Goal: Information Seeking & Learning: Check status

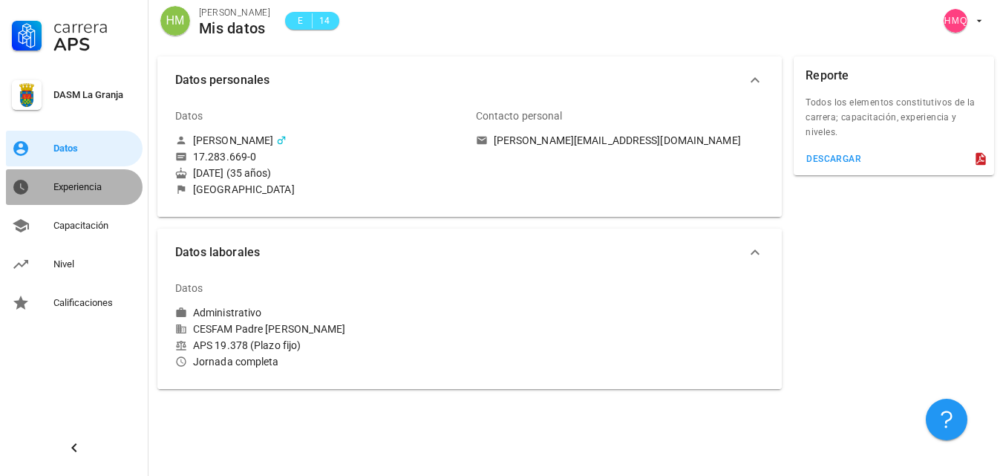
click at [53, 183] on link "Experiencia" at bounding box center [74, 187] width 137 height 36
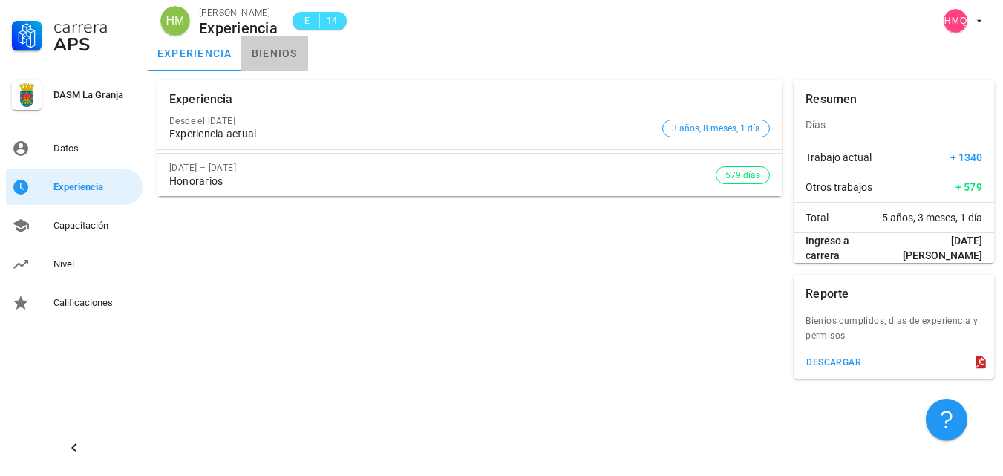
click at [288, 56] on link "bienios" at bounding box center [274, 54] width 67 height 36
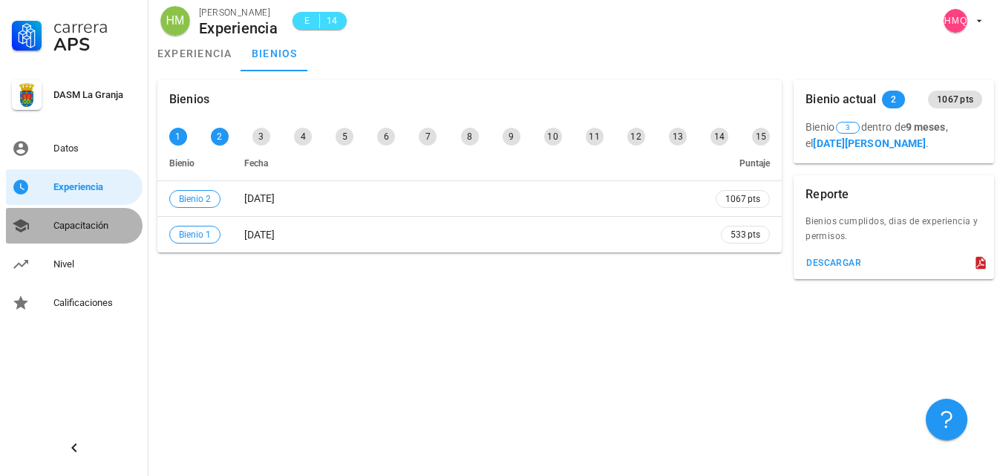
click at [70, 226] on div "Capacitación" at bounding box center [94, 226] width 83 height 12
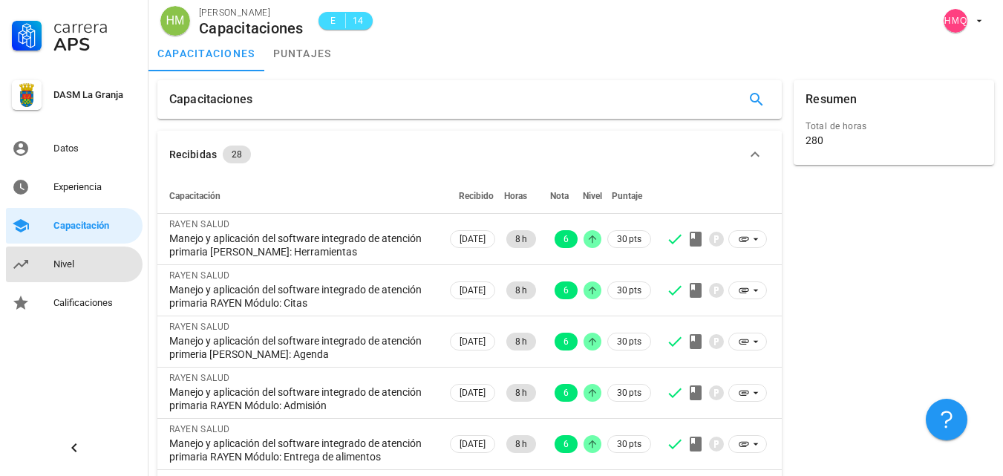
click at [72, 261] on div "Nivel" at bounding box center [94, 264] width 83 height 12
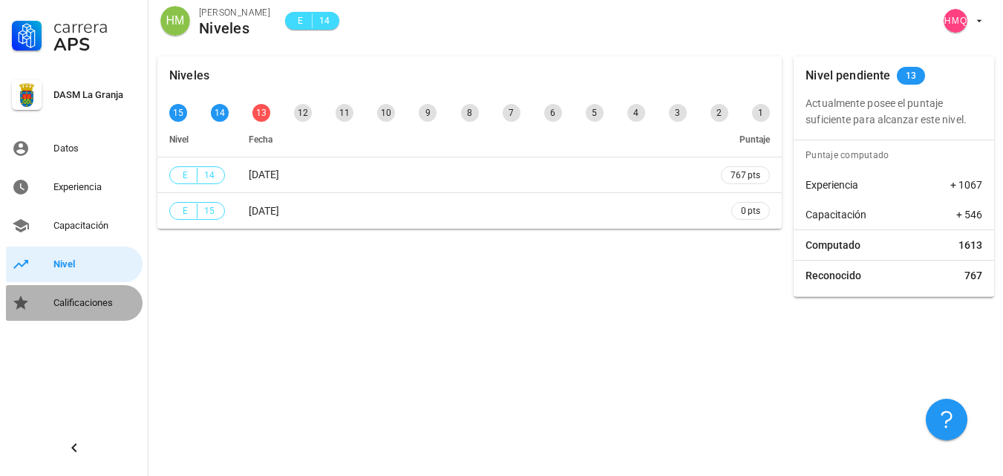
click at [75, 295] on div "Calificaciones" at bounding box center [94, 303] width 83 height 24
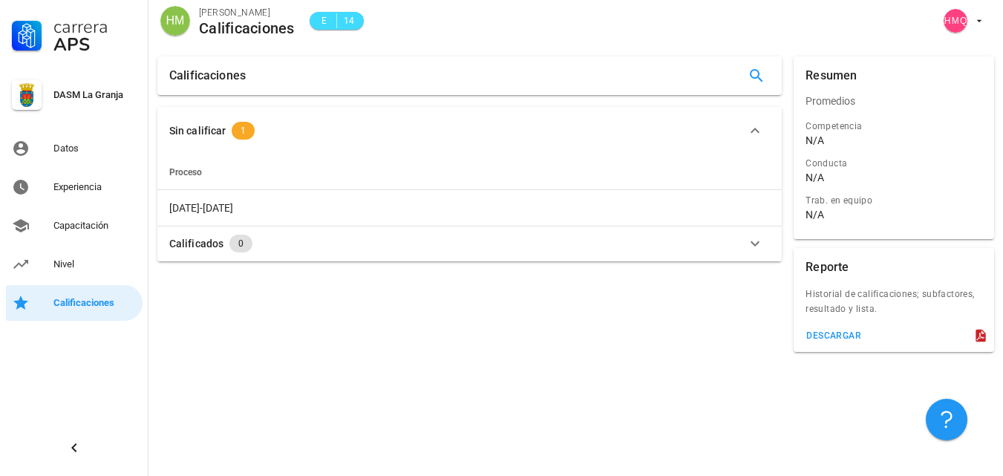
click at [570, 143] on button "Sin calificar 1" at bounding box center [469, 131] width 624 height 48
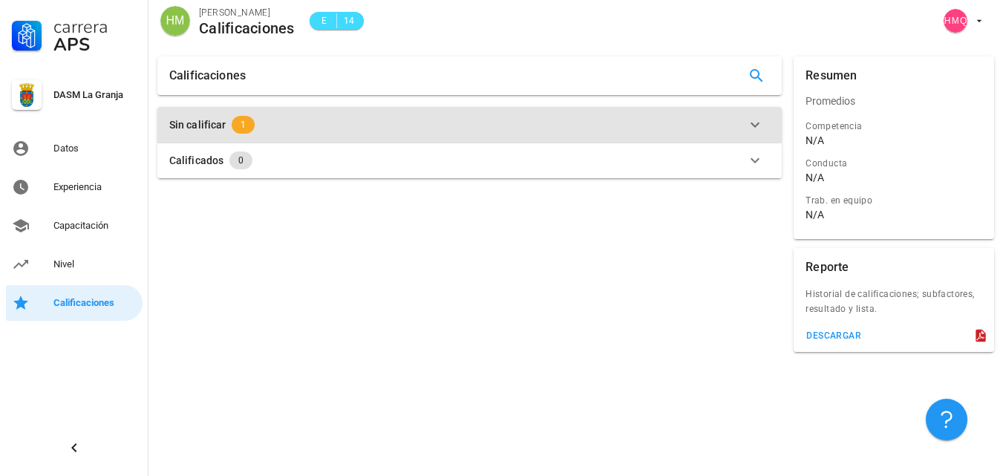
click at [575, 121] on div "Sin calificar 1" at bounding box center [460, 125] width 583 height 18
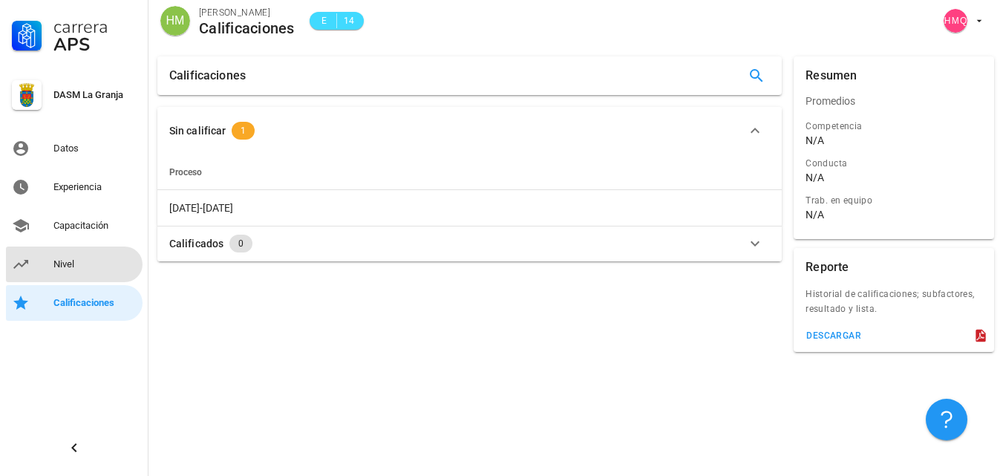
click at [51, 263] on link "Nivel" at bounding box center [74, 265] width 137 height 36
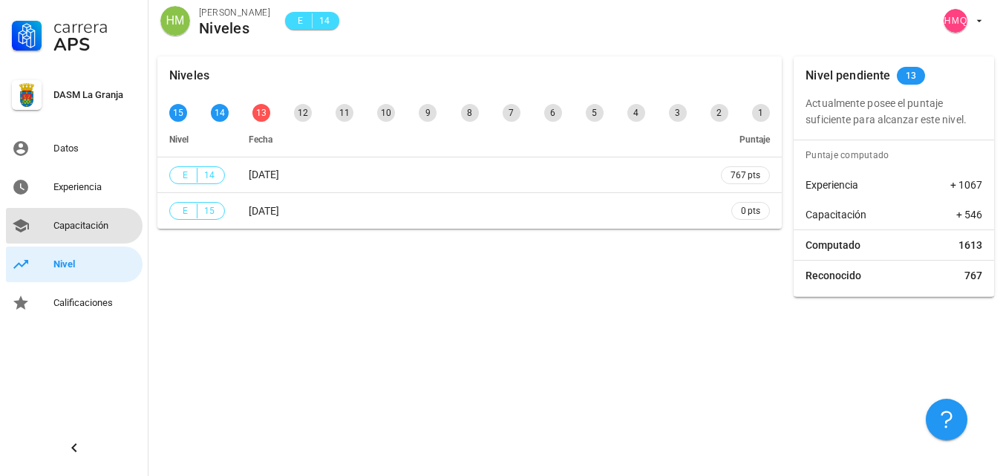
click at [70, 221] on div "Capacitación" at bounding box center [94, 226] width 83 height 12
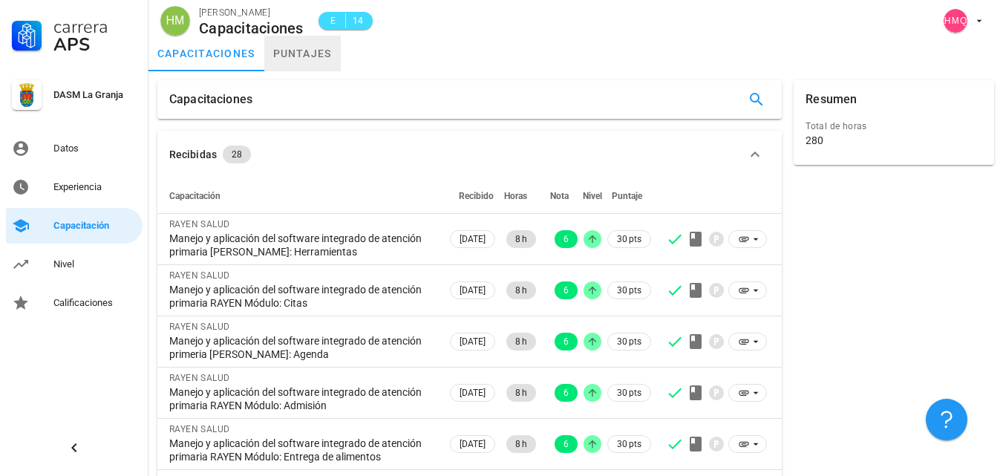
click at [300, 54] on link "puntajes" at bounding box center [302, 54] width 76 height 36
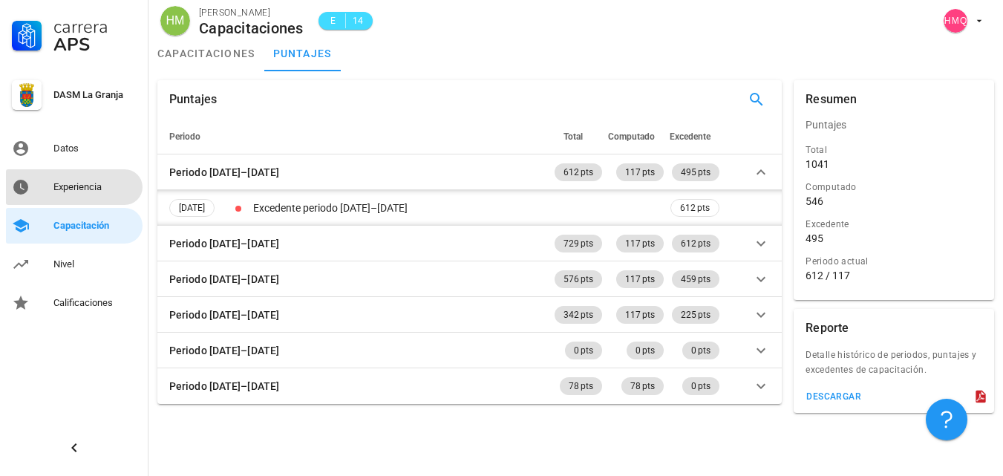
click at [81, 191] on div "Experiencia" at bounding box center [94, 187] width 83 height 12
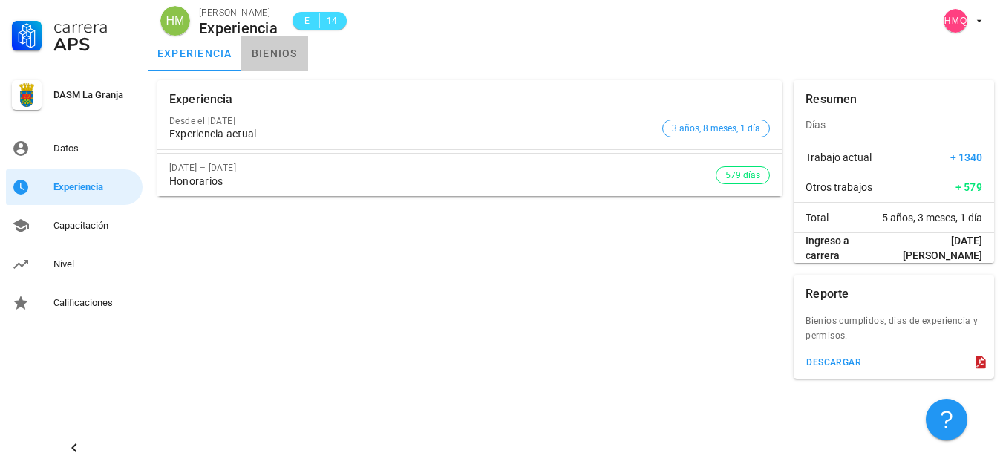
click at [264, 52] on link "bienios" at bounding box center [274, 54] width 67 height 36
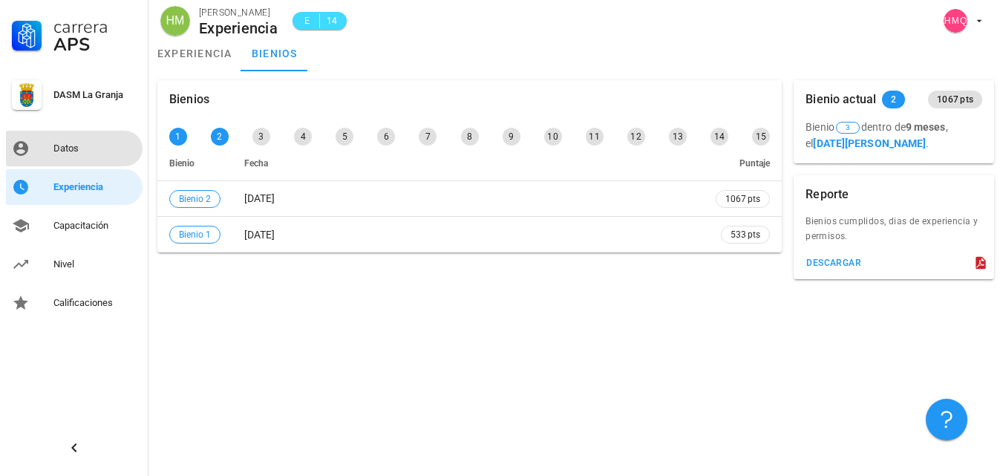
click at [72, 150] on div "Datos" at bounding box center [94, 149] width 83 height 12
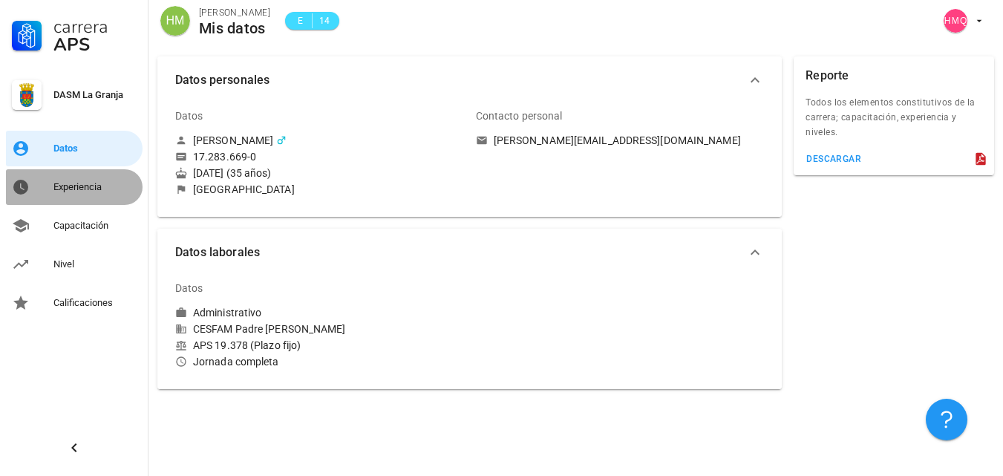
click at [75, 191] on div "Experiencia" at bounding box center [94, 187] width 83 height 12
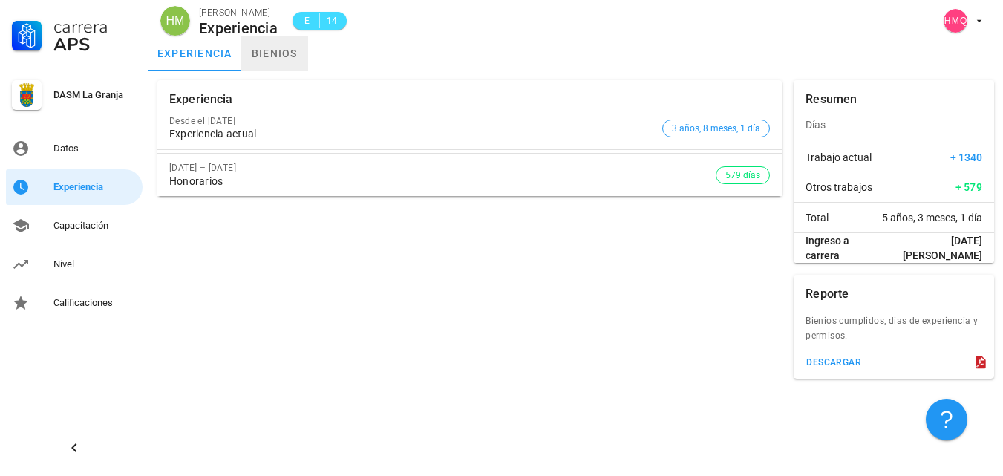
click at [252, 56] on link "bienios" at bounding box center [274, 54] width 67 height 36
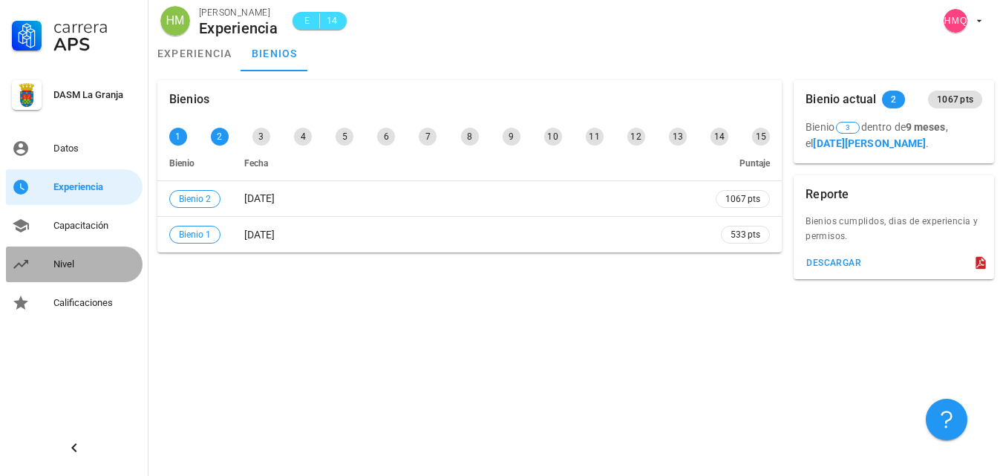
click at [62, 264] on div "Nivel" at bounding box center [94, 264] width 83 height 12
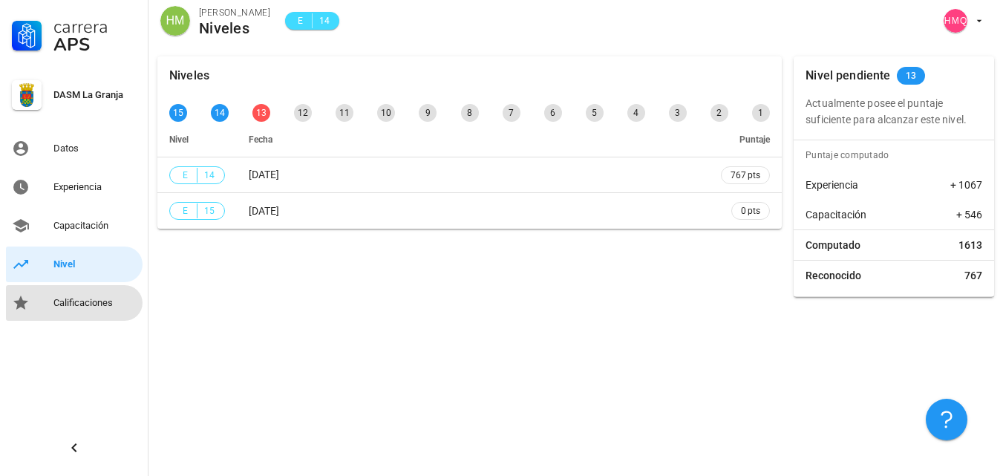
click at [93, 298] on div "Calificaciones" at bounding box center [94, 303] width 83 height 12
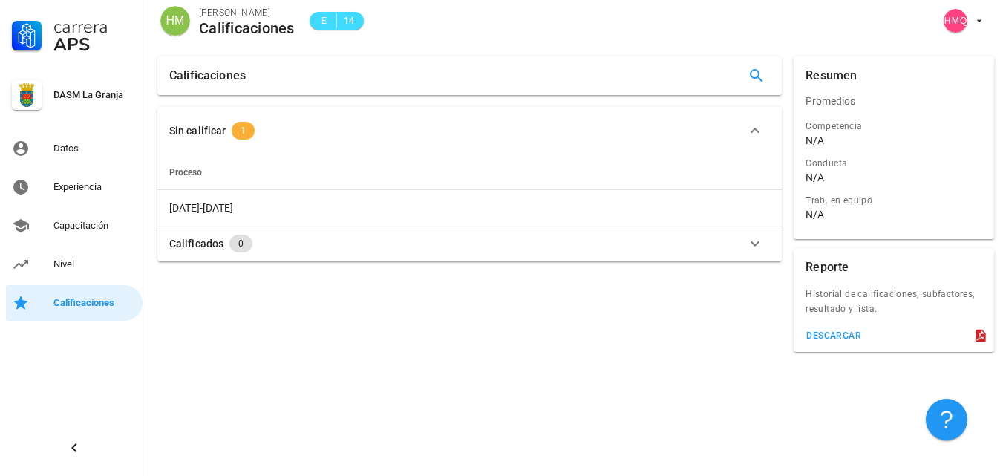
click at [241, 125] on span "1" at bounding box center [243, 131] width 5 height 18
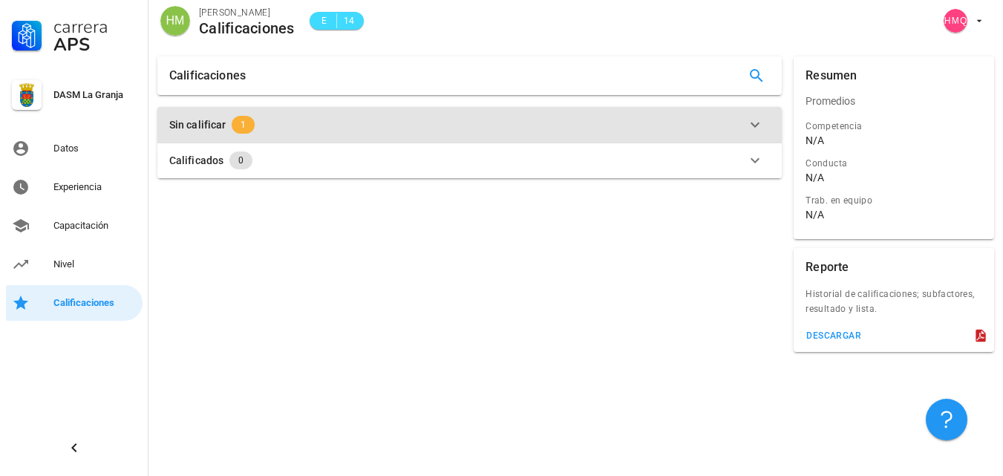
click at [241, 125] on span "1" at bounding box center [243, 125] width 5 height 18
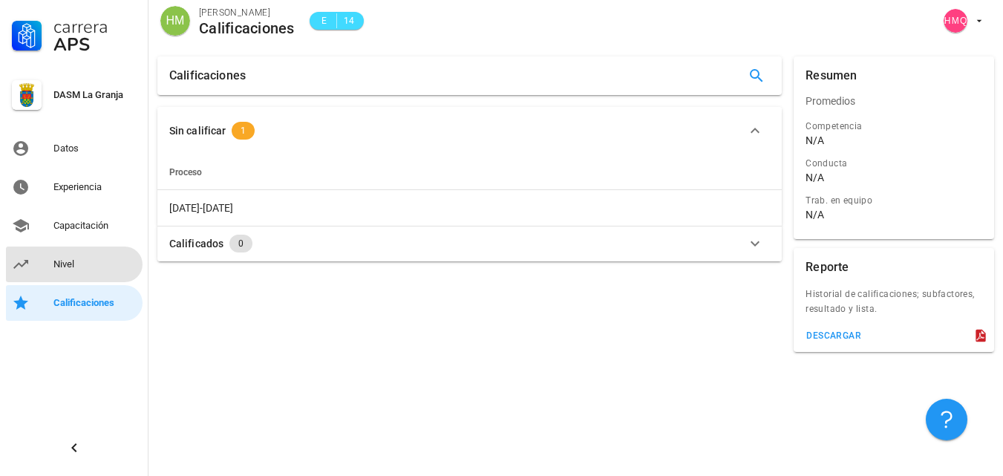
click at [53, 254] on div "Nivel" at bounding box center [94, 264] width 83 height 24
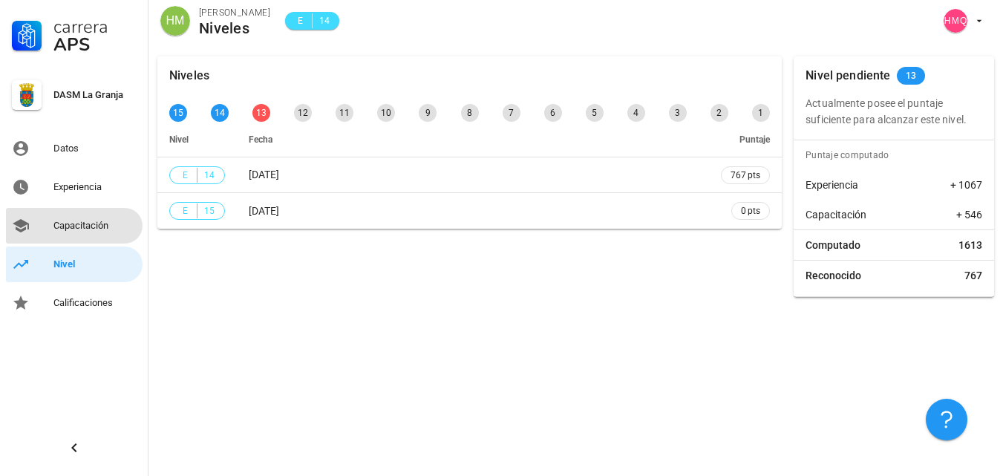
click at [75, 226] on div "Capacitación" at bounding box center [94, 226] width 83 height 12
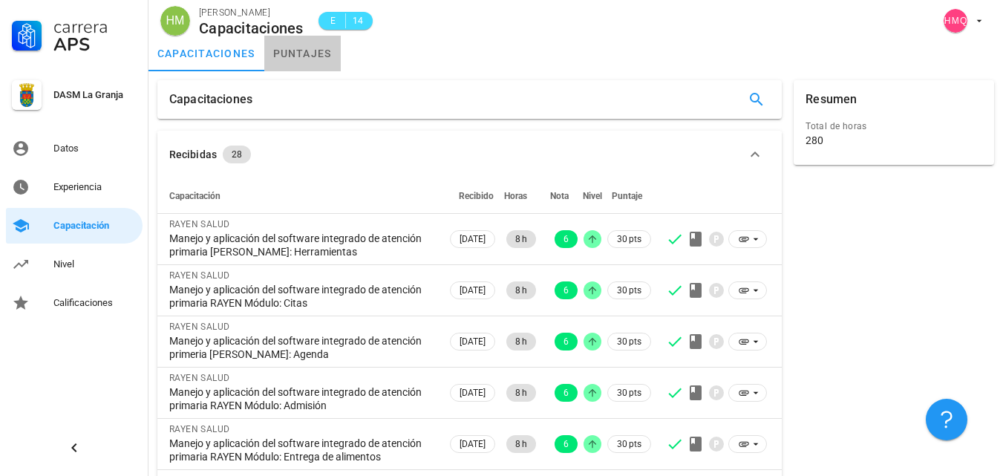
click at [306, 46] on link "puntajes" at bounding box center [302, 54] width 76 height 36
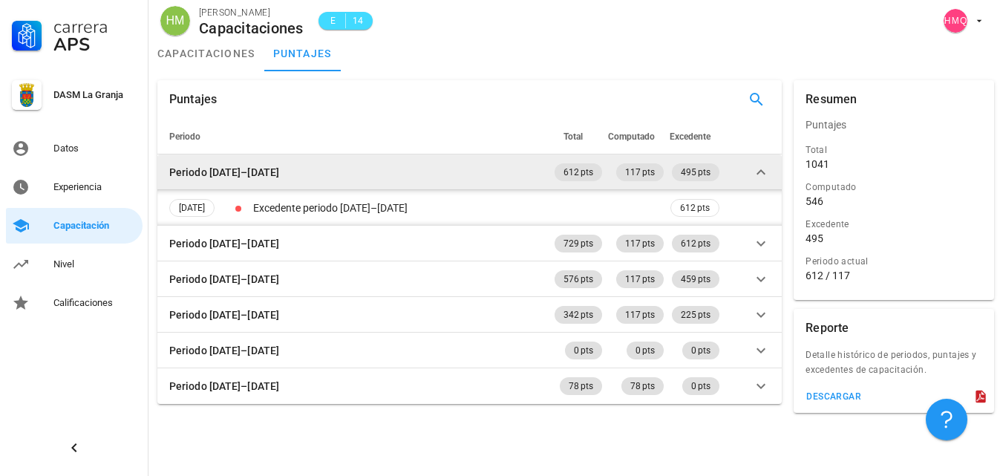
click at [432, 179] on td "Periodo [DATE]–[DATE]" at bounding box center [354, 172] width 394 height 36
